Goal: Task Accomplishment & Management: Manage account settings

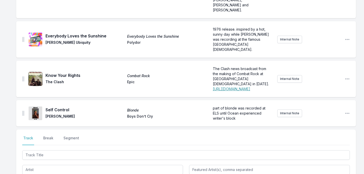
scroll to position [250, 0]
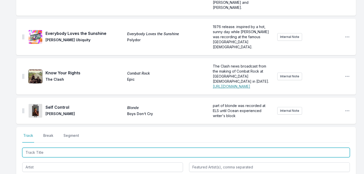
click at [86, 148] on input "Track Title" at bounding box center [186, 153] width 328 height 10
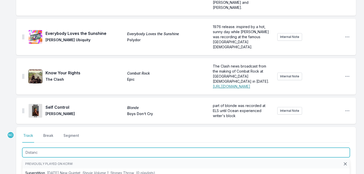
type input "Distance"
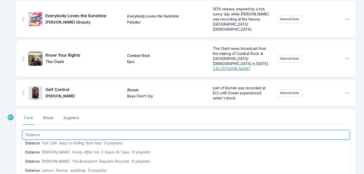
scroll to position [62, 0]
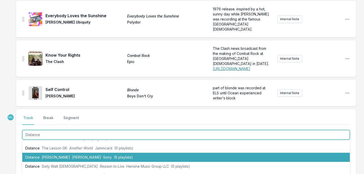
click at [114, 155] on span "(6 playlists)" at bounding box center [123, 157] width 19 height 4
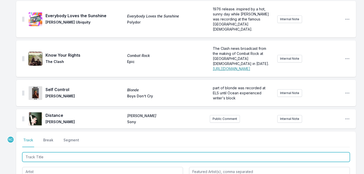
scroll to position [290, 0]
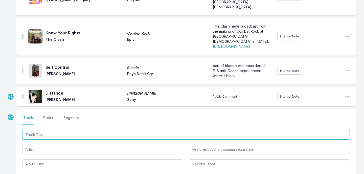
click at [81, 130] on input "Track Title" at bounding box center [186, 135] width 328 height 10
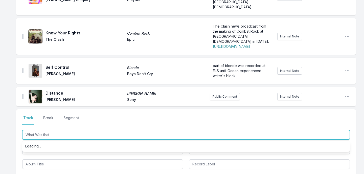
scroll to position [0, 0]
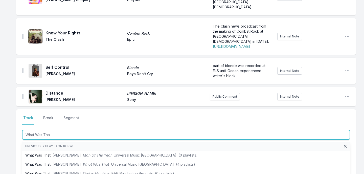
type input "What Was That"
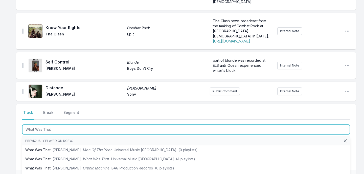
scroll to position [296, 0]
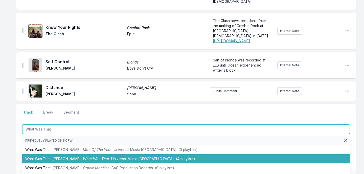
click at [83, 157] on span "What Was That" at bounding box center [96, 159] width 26 height 4
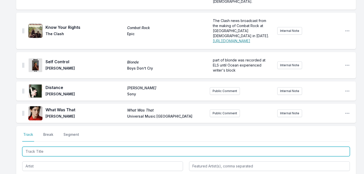
scroll to position [318, 0]
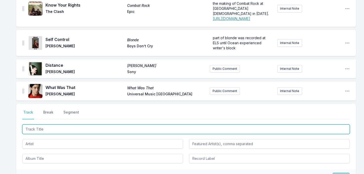
click at [70, 124] on input "Track Title" at bounding box center [186, 129] width 328 height 10
type input "Pink + White"
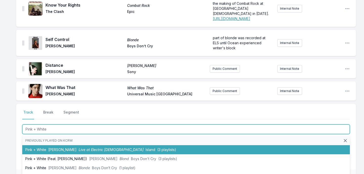
click at [65, 147] on span "[PERSON_NAME]" at bounding box center [62, 149] width 28 height 4
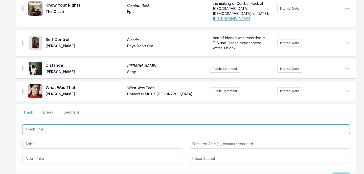
scroll to position [340, 0]
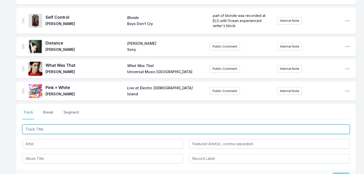
click at [63, 124] on input "Track Title" at bounding box center [186, 129] width 328 height 10
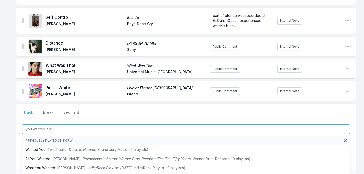
type input "you wanted a hit"
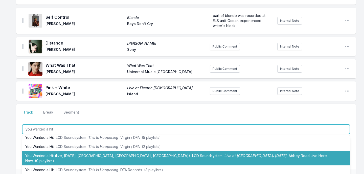
scroll to position [14, 0]
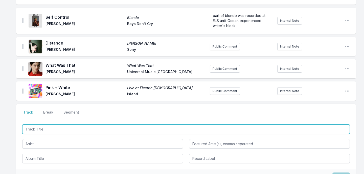
scroll to position [366, 0]
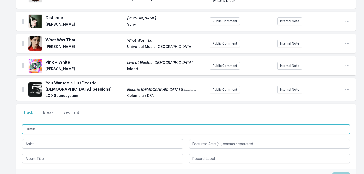
type input "Drifting"
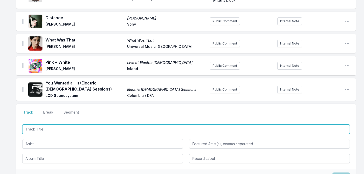
scroll to position [388, 0]
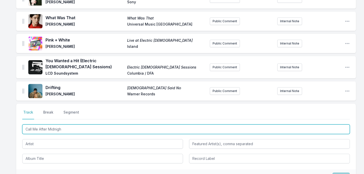
type input "Call Me After Midnight"
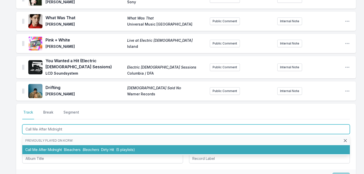
click at [72, 145] on li "Call Me After Midnight Bleachers Bleachers Dirty Hit (5 playlists)" at bounding box center [186, 149] width 328 height 9
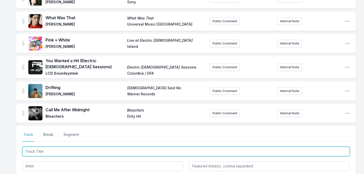
scroll to position [410, 0]
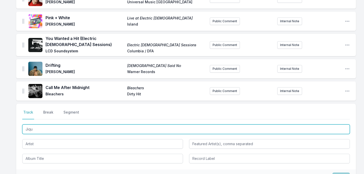
type input "Jique"
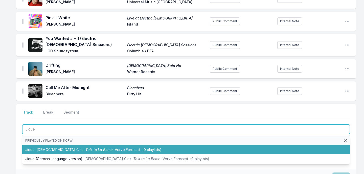
click at [86, 147] on span "Talk to La Bomb" at bounding box center [99, 149] width 27 height 4
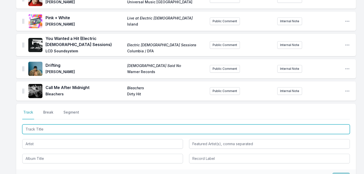
scroll to position [433, 0]
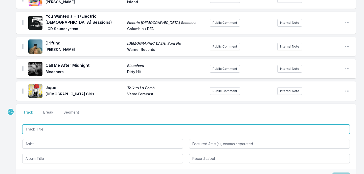
click at [196, 124] on input "Track Title" at bounding box center [186, 129] width 328 height 10
type input "Teriyaki"
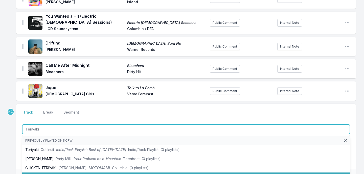
click at [158, 173] on li "CHICKEN TERIYAKI [PERSON_NAME] Columbia (4 playlists)" at bounding box center [186, 177] width 328 height 9
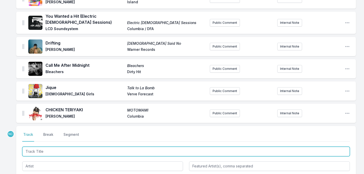
scroll to position [455, 0]
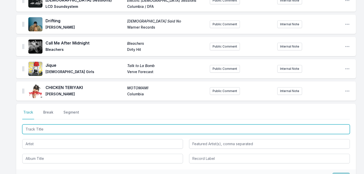
click at [163, 124] on input "Track Title" at bounding box center [186, 129] width 328 height 10
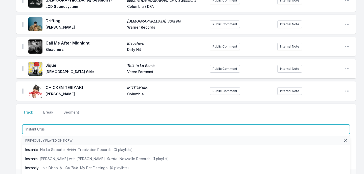
type input "Instant Crush"
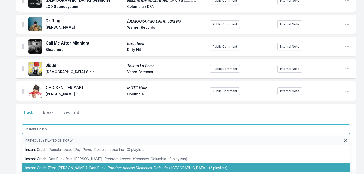
click at [151, 163] on li "Instant Crush (Feat. [PERSON_NAME]) Daft Punk Random Access Memories Daft Life …" at bounding box center [186, 167] width 328 height 9
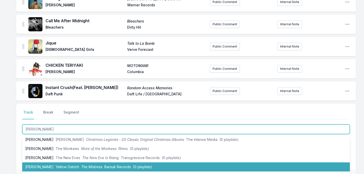
scroll to position [16, 0]
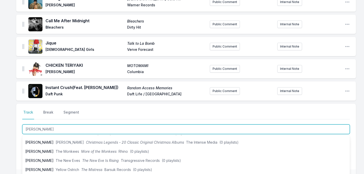
type input "[PERSON_NAME]"
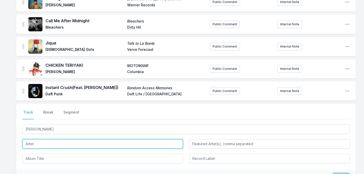
click at [54, 139] on input "Artist" at bounding box center [102, 144] width 161 height 10
type input "Run-D.M.C."
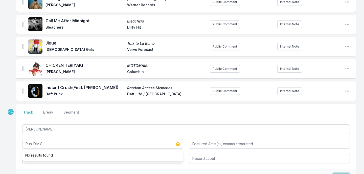
click at [16, 122] on div "Select a tab Track Break Segment Track Break Segment [PERSON_NAME] Run-D.M.C. N…" at bounding box center [186, 137] width 340 height 66
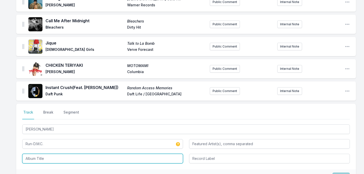
click at [40, 154] on input "Album Title" at bounding box center [102, 159] width 161 height 10
type input "Tougher Than Leather"
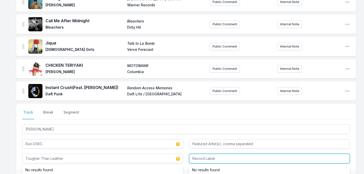
click at [205, 154] on input "Record Label" at bounding box center [269, 159] width 161 height 10
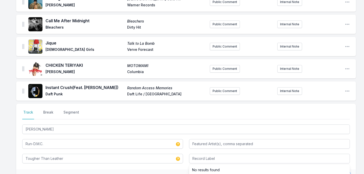
click at [344, 173] on button "Save" at bounding box center [341, 178] width 17 height 10
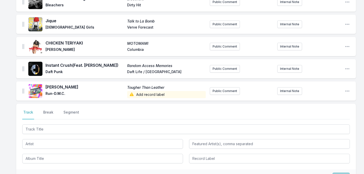
scroll to position [513, 0]
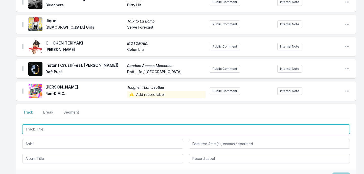
click at [163, 124] on input "Track Title" at bounding box center [186, 129] width 328 height 10
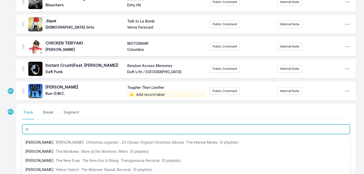
type input "a"
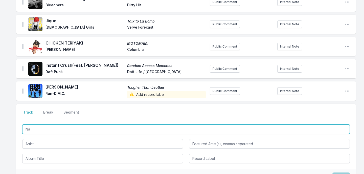
type input "N"
type input "[PERSON_NAME]"
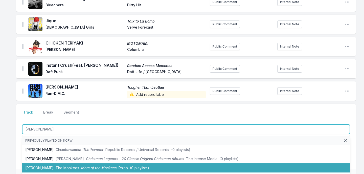
click at [144, 163] on li "[PERSON_NAME] The Monkees More of the Monkees Rhino (0 playlists)" at bounding box center [186, 167] width 328 height 9
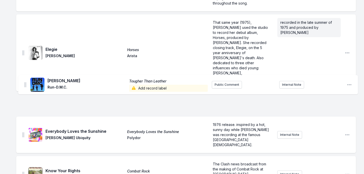
scroll to position [193, 0]
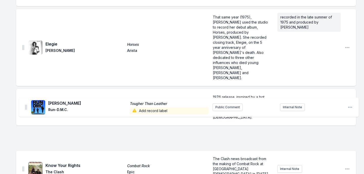
drag, startPoint x: 23, startPoint y: 109, endPoint x: 26, endPoint y: 105, distance: 5.3
click at [26, 105] on ul "Happier Than the Morning Sun Music of My Mind [PERSON_NAME] Mobile Fidelity Sou…" at bounding box center [186, 158] width 340 height 570
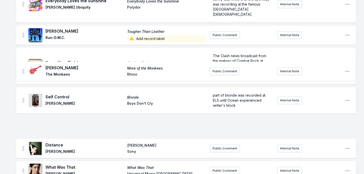
scroll to position [273, 0]
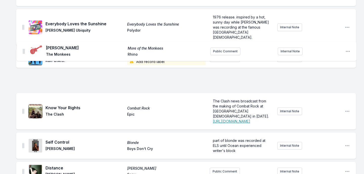
drag, startPoint x: 23, startPoint y: 109, endPoint x: 24, endPoint y: 44, distance: 65.0
click at [24, 44] on ul "Happier Than the Morning Sun Music of My Mind [PERSON_NAME] Mobile Fidelity Sou…" at bounding box center [186, 78] width 340 height 570
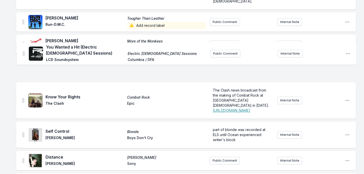
scroll to position [307, 0]
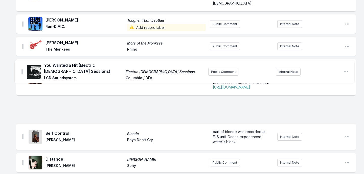
drag, startPoint x: 23, startPoint y: 62, endPoint x: 22, endPoint y: 69, distance: 7.2
click at [22, 69] on ul "Happier Than the Morning Sun Music of My Mind [PERSON_NAME] Mobile Fidelity Sou…" at bounding box center [186, 43] width 340 height 570
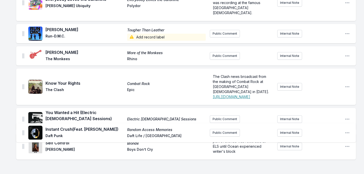
scroll to position [300, 0]
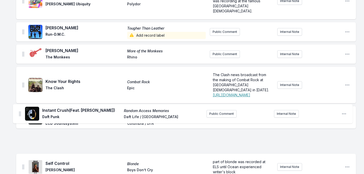
drag, startPoint x: 24, startPoint y: 147, endPoint x: 20, endPoint y: 111, distance: 36.6
click at [20, 111] on ul "Happier Than the Morning Sun Music of My Mind [PERSON_NAME] Mobile Fidelity Sou…" at bounding box center [186, 51] width 340 height 570
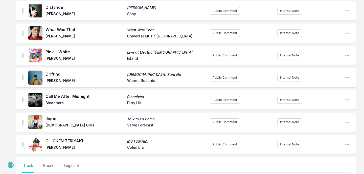
scroll to position [514, 0]
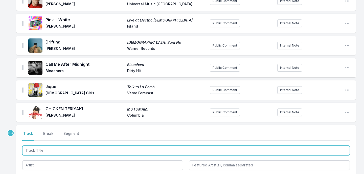
click at [45, 146] on input "Track Title" at bounding box center [186, 151] width 328 height 10
click at [93, 146] on input "Track Title" at bounding box center [186, 151] width 328 height 10
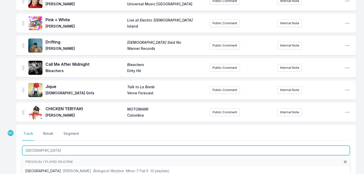
type input "[GEOGRAPHIC_DATA]"
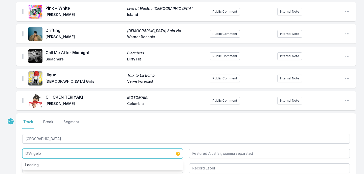
scroll to position [532, 0]
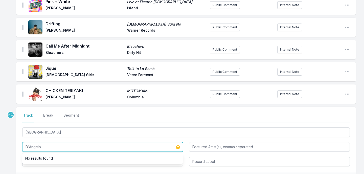
type input "D'Angelo"
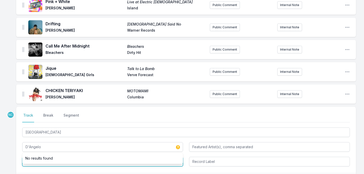
click at [54, 157] on input "Album Title" at bounding box center [102, 162] width 161 height 10
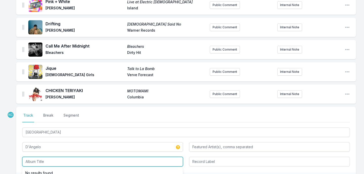
click at [54, 157] on input "Album Title" at bounding box center [102, 162] width 161 height 10
type input "Voodoo"
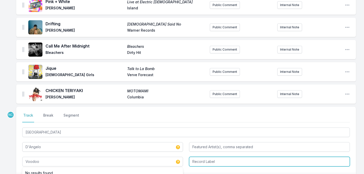
click at [204, 157] on input "Record Label" at bounding box center [269, 162] width 161 height 10
type input "Virgin Records America, Inc."
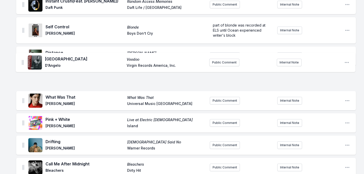
scroll to position [422, 0]
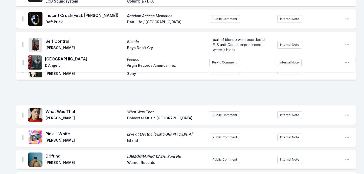
drag, startPoint x: 22, startPoint y: 64, endPoint x: 22, endPoint y: 61, distance: 3.1
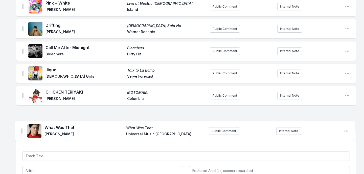
scroll to position [531, 0]
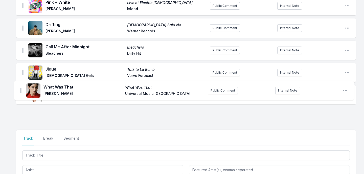
drag, startPoint x: 22, startPoint y: 83, endPoint x: 20, endPoint y: 90, distance: 7.9
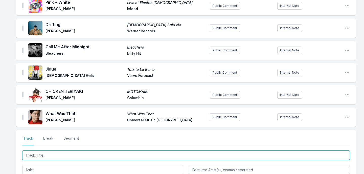
click at [83, 151] on input "Track Title" at bounding box center [186, 156] width 328 height 10
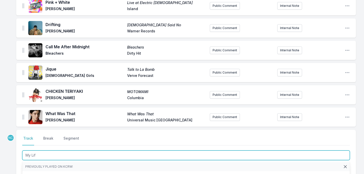
type input "My Life"
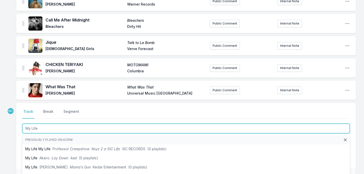
scroll to position [559, 0]
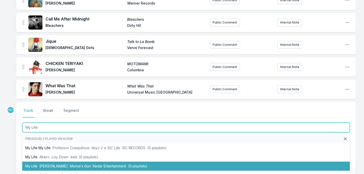
click at [76, 164] on span "Mama’s Gun" at bounding box center [80, 166] width 21 height 4
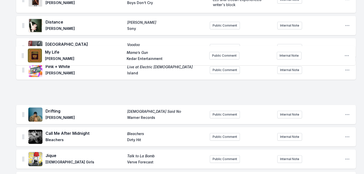
scroll to position [466, 0]
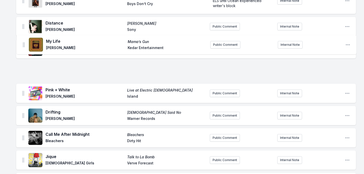
drag, startPoint x: 24, startPoint y: 57, endPoint x: 24, endPoint y: 40, distance: 17.0
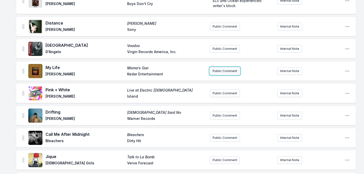
click at [233, 67] on button "Public Comment" at bounding box center [225, 71] width 30 height 8
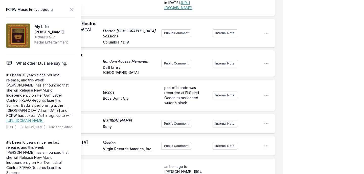
click at [314, 61] on div "My Playlist KCRW Playlist Directory Reports NC User Guide Report Bug Sign out M…" at bounding box center [182, 2] width 364 height 936
click at [71, 11] on icon at bounding box center [71, 9] width 3 height 3
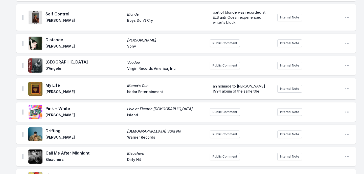
scroll to position [430, 0]
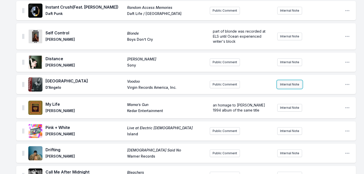
click at [287, 81] on button "Internal Note" at bounding box center [290, 85] width 25 height 8
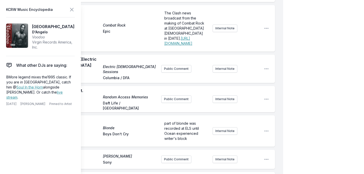
scroll to position [3, 0]
click at [321, 42] on div "My Playlist KCRW Playlist Directory Reports NC User Guide Report Bug Sign out M…" at bounding box center [182, 42] width 364 height 944
click at [70, 10] on icon at bounding box center [72, 10] width 6 height 6
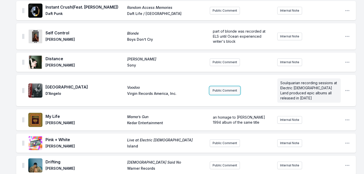
click at [216, 87] on button "Public Comment" at bounding box center [225, 91] width 30 height 8
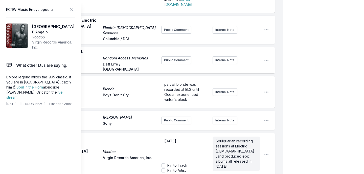
scroll to position [508, 0]
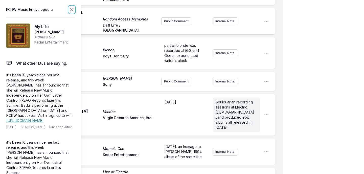
click at [72, 9] on icon at bounding box center [71, 9] width 3 height 3
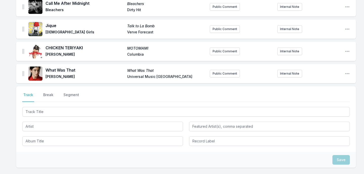
scroll to position [623, 0]
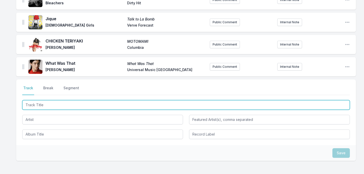
click at [64, 100] on input "Track Title" at bounding box center [186, 105] width 328 height 10
type input "The Question"
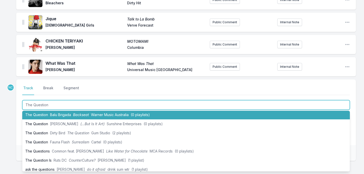
scroll to position [27, 0]
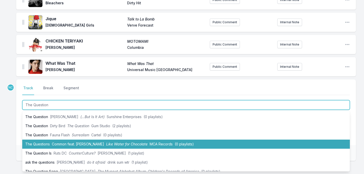
click at [53, 142] on span "Common feat. [PERSON_NAME]" at bounding box center [78, 144] width 52 height 4
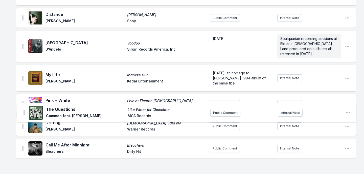
scroll to position [456, 0]
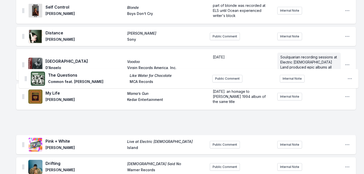
drag, startPoint x: 23, startPoint y: 137, endPoint x: 25, endPoint y: 73, distance: 63.5
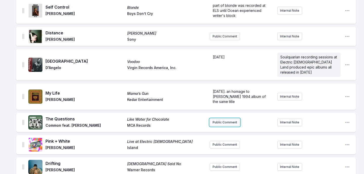
click at [221, 119] on button "Public Comment" at bounding box center [225, 123] width 30 height 8
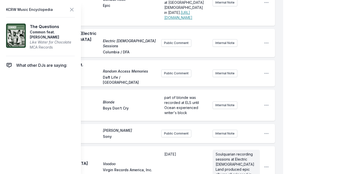
scroll to position [546, 0]
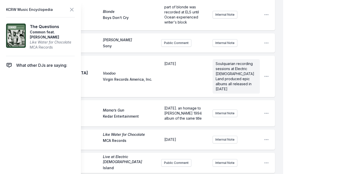
click at [72, 10] on icon at bounding box center [71, 9] width 3 height 3
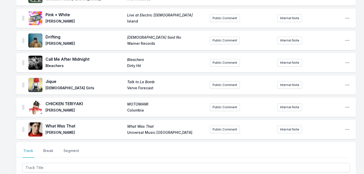
scroll to position [583, 0]
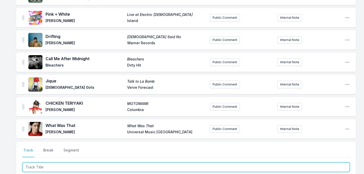
click at [119, 162] on input "Track Title" at bounding box center [186, 167] width 328 height 10
type input "Hero"
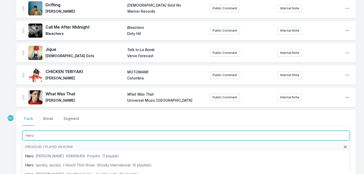
scroll to position [620, 0]
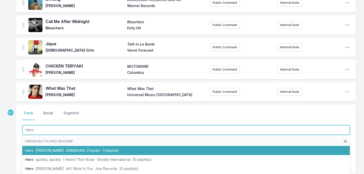
click at [115, 148] on span "(1 playlist)" at bounding box center [110, 150] width 16 height 4
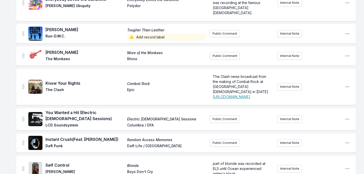
scroll to position [298, 0]
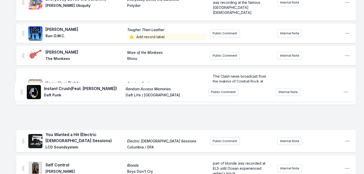
drag, startPoint x: 23, startPoint y: 112, endPoint x: 22, endPoint y: 90, distance: 22.3
click at [22, 90] on ul "Happier Than the Morning Sun Music of My Mind [PERSON_NAME] Mobile Fidelity Sou…" at bounding box center [186, 107] width 340 height 678
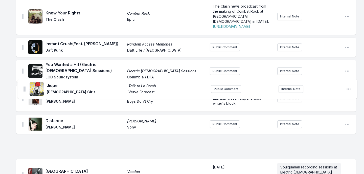
scroll to position [357, 0]
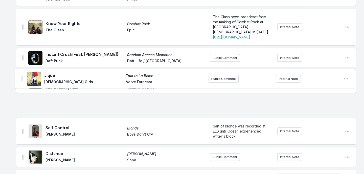
drag, startPoint x: 23, startPoint y: 103, endPoint x: 22, endPoint y: 75, distance: 27.3
click at [22, 75] on ul "Happier Than the Morning Sun Music of My Mind [PERSON_NAME] Mobile Fidelity Sou…" at bounding box center [186, 47] width 340 height 678
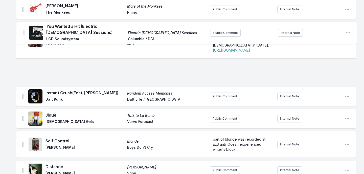
drag, startPoint x: 23, startPoint y: 52, endPoint x: 24, endPoint y: 31, distance: 20.5
click at [24, 31] on ul "Happier Than the Morning Sun Music of My Mind [PERSON_NAME] Mobile Fidelity Sou…" at bounding box center [186, 60] width 340 height 678
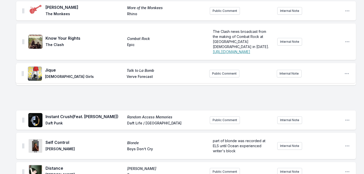
drag, startPoint x: 24, startPoint y: 90, endPoint x: 23, endPoint y: 68, distance: 21.5
click at [23, 68] on ul "Happier Than the Morning Sun Music of My Mind [PERSON_NAME] Mobile Fidelity Sou…" at bounding box center [186, 62] width 340 height 678
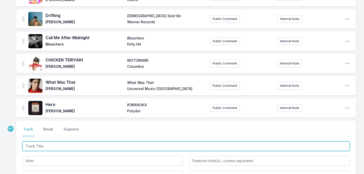
scroll to position [648, 0]
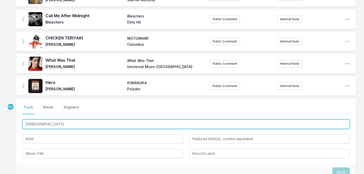
type input "[PERSON_NAME]"
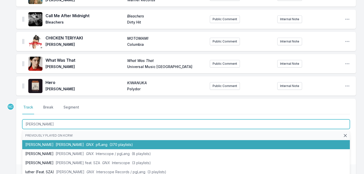
click at [110, 142] on span "(370 playlists)" at bounding box center [122, 144] width 24 height 4
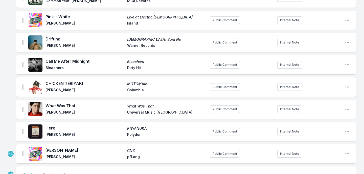
scroll to position [594, 0]
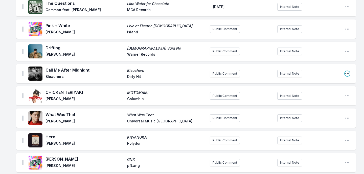
click at [348, 71] on icon "Open playlist item options" at bounding box center [347, 73] width 5 height 5
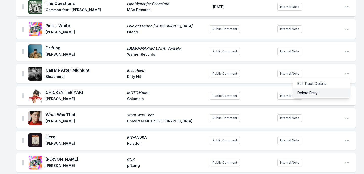
click at [334, 88] on button "Delete Entry" at bounding box center [321, 92] width 57 height 9
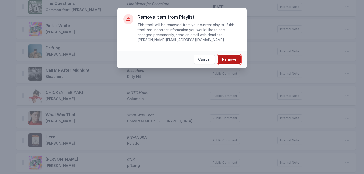
click at [235, 59] on button "Remove" at bounding box center [229, 60] width 23 height 10
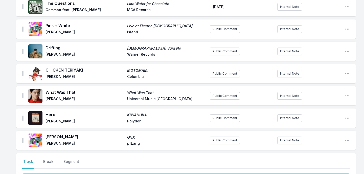
scroll to position [571, 0]
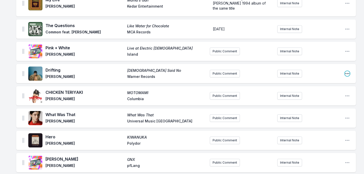
click at [348, 71] on icon "Open playlist item options" at bounding box center [347, 73] width 5 height 5
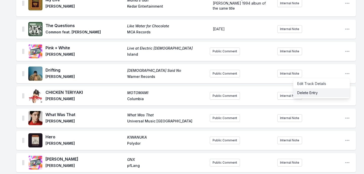
click at [330, 88] on button "Delete Entry" at bounding box center [321, 92] width 57 height 9
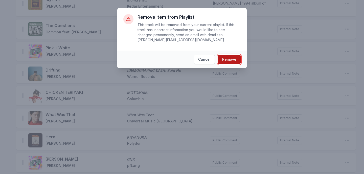
click at [231, 60] on button "Remove" at bounding box center [229, 60] width 23 height 10
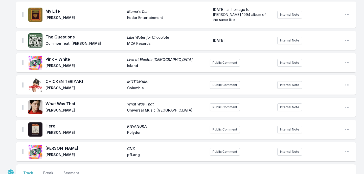
scroll to position [645, 0]
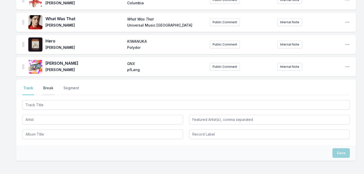
click at [51, 86] on button "Break" at bounding box center [48, 91] width 12 height 10
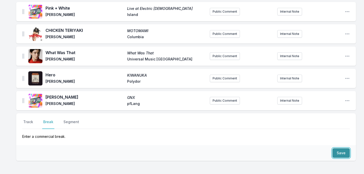
click at [340, 148] on button "Save" at bounding box center [341, 153] width 17 height 10
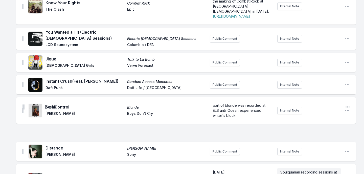
scroll to position [338, 0]
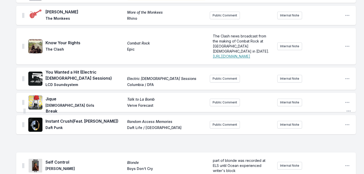
drag, startPoint x: 23, startPoint y: 126, endPoint x: 24, endPoint y: 109, distance: 18.0
click at [24, 109] on ul "Happier Than the Morning Sun Music of My Mind [PERSON_NAME] Mobile Fidelity Sou…" at bounding box center [186, 78] width 340 height 701
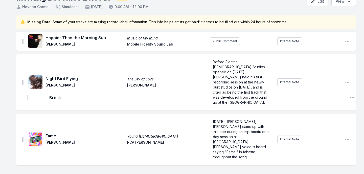
scroll to position [0, 0]
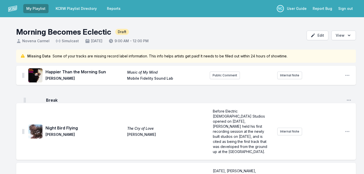
drag, startPoint x: 23, startPoint y: 152, endPoint x: 25, endPoint y: 96, distance: 56.2
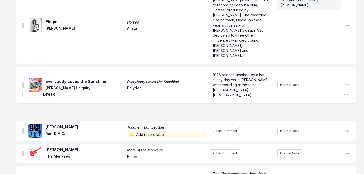
scroll to position [232, 0]
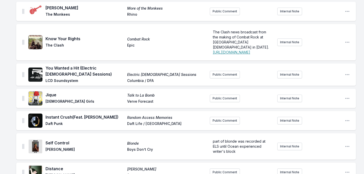
scroll to position [391, 0]
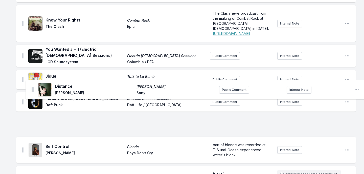
drag, startPoint x: 23, startPoint y: 123, endPoint x: 33, endPoint y: 87, distance: 37.8
click at [33, 87] on ul "Happier Than the Morning Sun Music of My Mind [PERSON_NAME] Mobile Fidelity Sou…" at bounding box center [186, 24] width 340 height 701
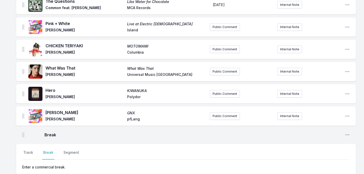
scroll to position [633, 0]
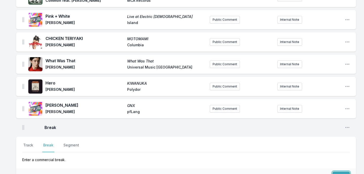
click at [22, 106] on img at bounding box center [23, 108] width 2 height 5
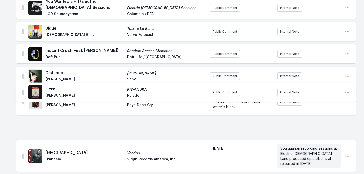
scroll to position [430, 0]
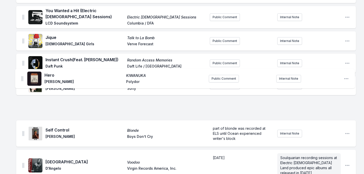
drag, startPoint x: 23, startPoint y: 99, endPoint x: 22, endPoint y: 77, distance: 21.8
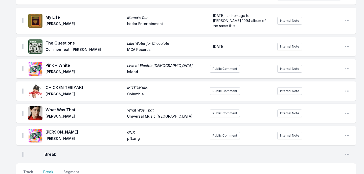
scroll to position [578, 0]
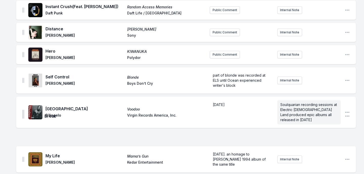
scroll to position [482, 0]
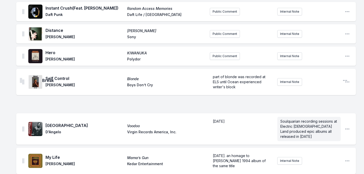
drag, startPoint x: 23, startPoint y: 125, endPoint x: 20, endPoint y: 77, distance: 48.6
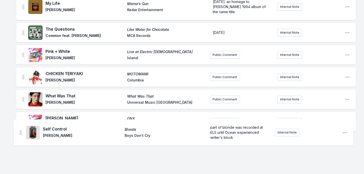
scroll to position [608, 0]
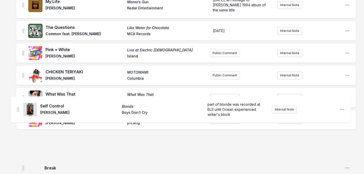
drag, startPoint x: 24, startPoint y: 51, endPoint x: 18, endPoint y: 115, distance: 64.2
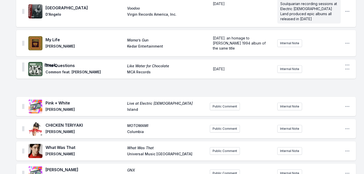
scroll to position [561, 0]
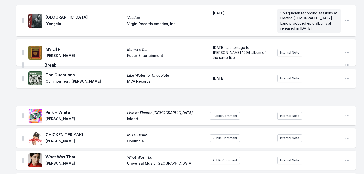
drag, startPoint x: 23, startPoint y: 71, endPoint x: 23, endPoint y: 65, distance: 6.3
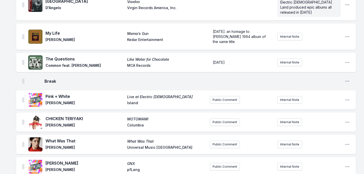
scroll to position [687, 0]
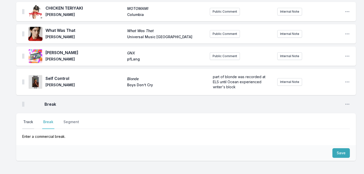
click at [27, 119] on button "Track" at bounding box center [28, 124] width 12 height 10
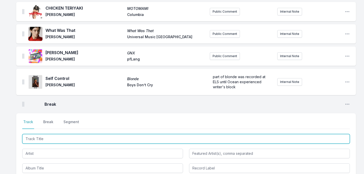
click at [41, 134] on input "Track Title" at bounding box center [186, 139] width 328 height 10
type input "Under the Sun"
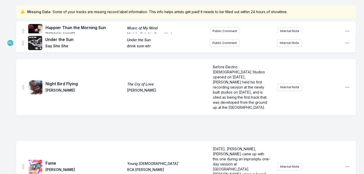
scroll to position [0, 0]
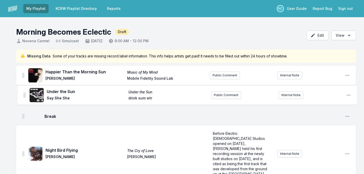
drag, startPoint x: 23, startPoint y: 63, endPoint x: 24, endPoint y: 91, distance: 28.4
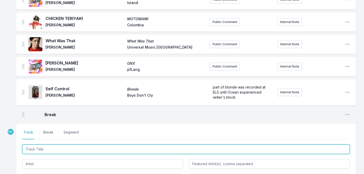
scroll to position [743, 0]
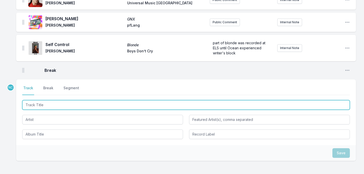
click at [125, 100] on input "Track Title" at bounding box center [186, 105] width 328 height 10
type input "Invincible"
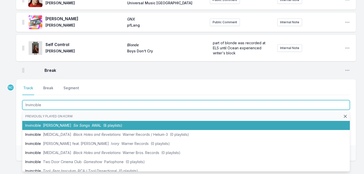
click at [110, 123] on span "(8 playlists)" at bounding box center [112, 125] width 19 height 4
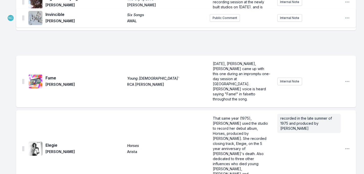
scroll to position [0, 0]
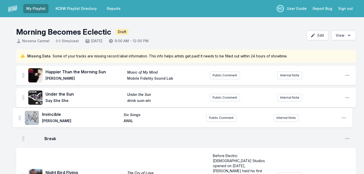
drag, startPoint x: 23, startPoint y: 30, endPoint x: 19, endPoint y: 115, distance: 85.1
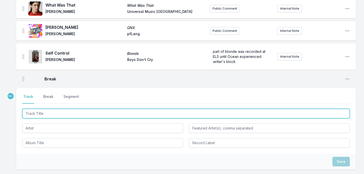
scroll to position [765, 0]
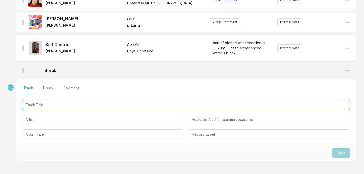
click at [69, 100] on input "Track Title" at bounding box center [186, 105] width 328 height 10
type input "Elated"
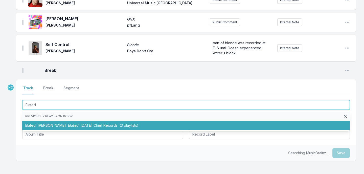
click at [54, 123] on span "[PERSON_NAME]" at bounding box center [52, 125] width 28 height 4
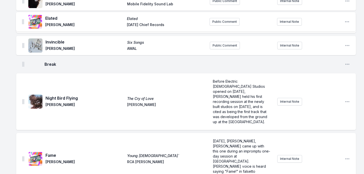
scroll to position [0, 0]
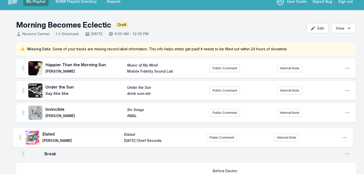
drag, startPoint x: 23, startPoint y: 30, endPoint x: 20, endPoint y: 136, distance: 106.0
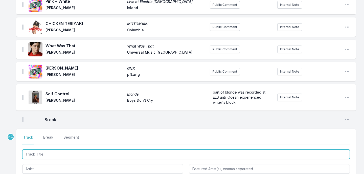
scroll to position [788, 0]
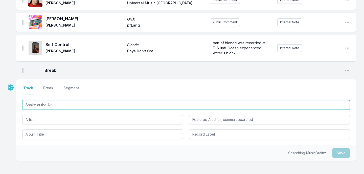
type input "Snake at the [GEOGRAPHIC_DATA]"
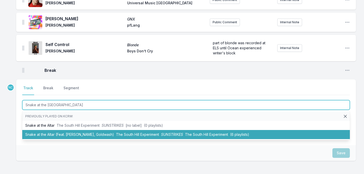
click at [60, 130] on li "Snake at the Altar (Feat. [PERSON_NAME], Goldwash) The South Hill Experiment SU…" at bounding box center [186, 134] width 328 height 9
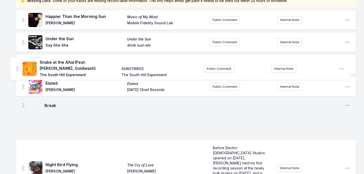
scroll to position [113, 0]
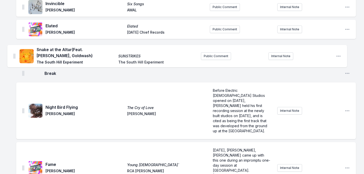
drag, startPoint x: 23, startPoint y: 30, endPoint x: 13, endPoint y: 48, distance: 20.4
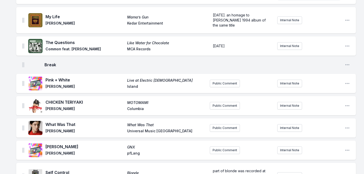
scroll to position [813, 0]
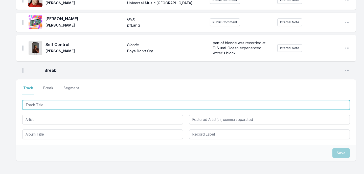
click at [67, 100] on input "Track Title" at bounding box center [186, 105] width 328 height 10
type input "CD-R"
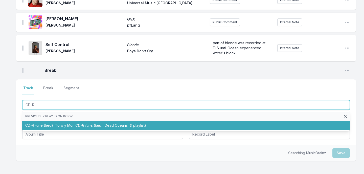
click at [54, 121] on li "CD-R (unerthed) Toro y Moi CD-R (unerthed) Dead Oceans (1 playlist)" at bounding box center [186, 125] width 328 height 9
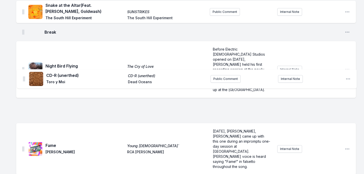
scroll to position [139, 0]
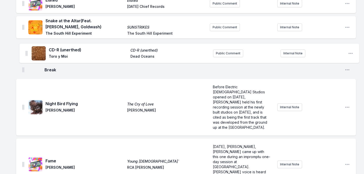
drag, startPoint x: 23, startPoint y: 128, endPoint x: 26, endPoint y: 52, distance: 76.0
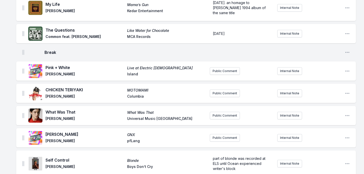
scroll to position [835, 0]
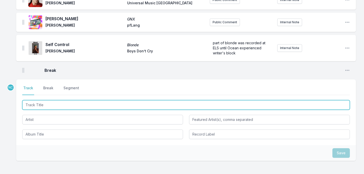
click at [87, 100] on input "Track Title" at bounding box center [186, 105] width 328 height 10
type input "Wish I Didn't Love You"
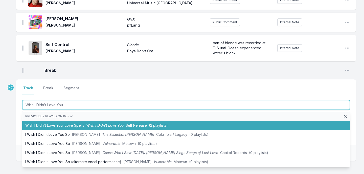
click at [54, 121] on li "Wish I Didn't Love You Love Spells Wish I Didn't Love You Self Release (2 playl…" at bounding box center [186, 125] width 328 height 9
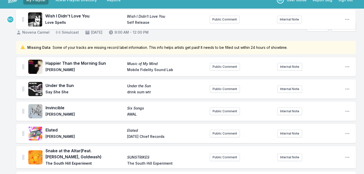
scroll to position [0, 0]
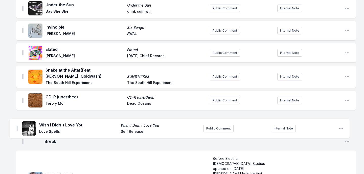
drag, startPoint x: 24, startPoint y: 30, endPoint x: 17, endPoint y: 122, distance: 92.3
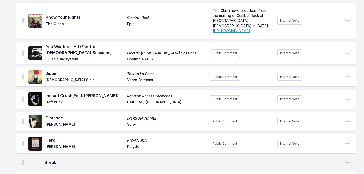
scroll to position [858, 0]
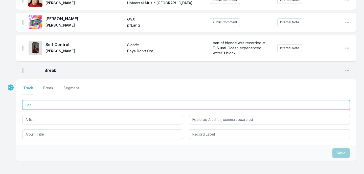
type input "Lazy"
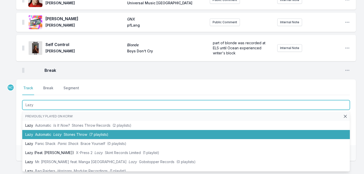
click at [58, 132] on span "Lazy" at bounding box center [57, 134] width 8 height 4
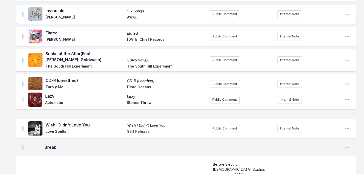
scroll to position [109, 0]
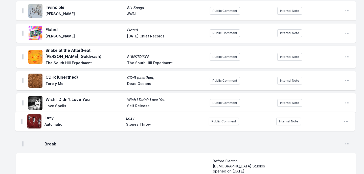
drag, startPoint x: 23, startPoint y: 32, endPoint x: 23, endPoint y: 122, distance: 89.8
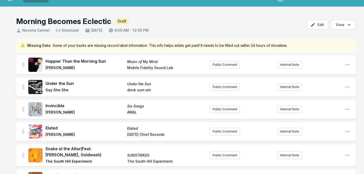
scroll to position [0, 0]
